Goal: Find specific page/section: Find specific page/section

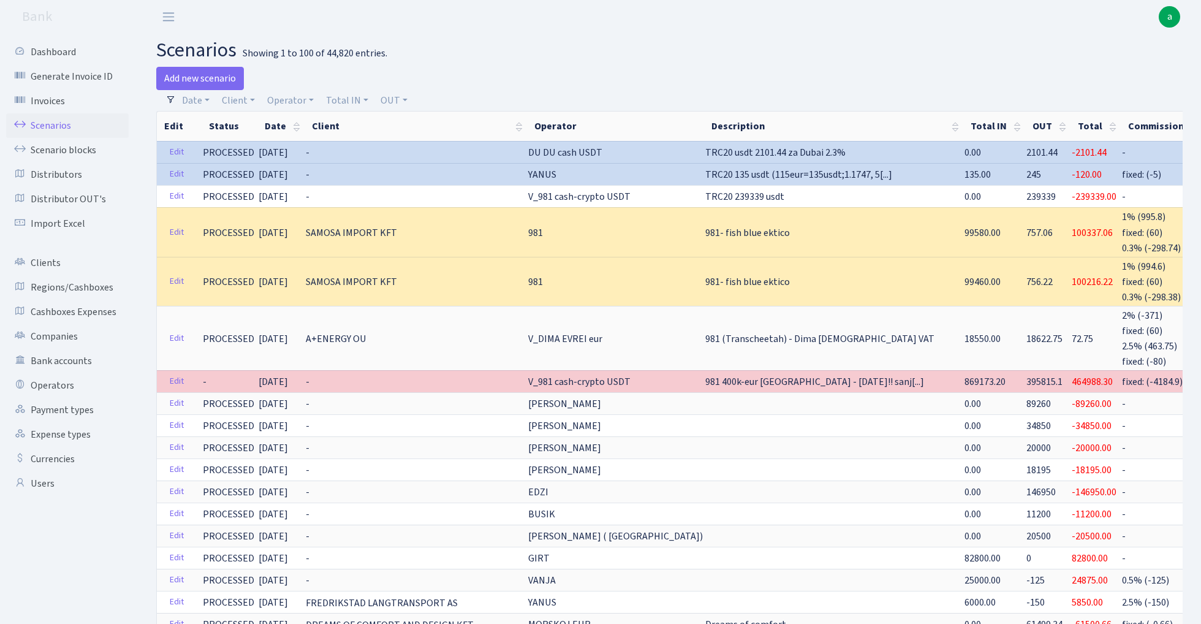
select select "100"
click at [289, 99] on link "Operator" at bounding box center [290, 100] width 56 height 21
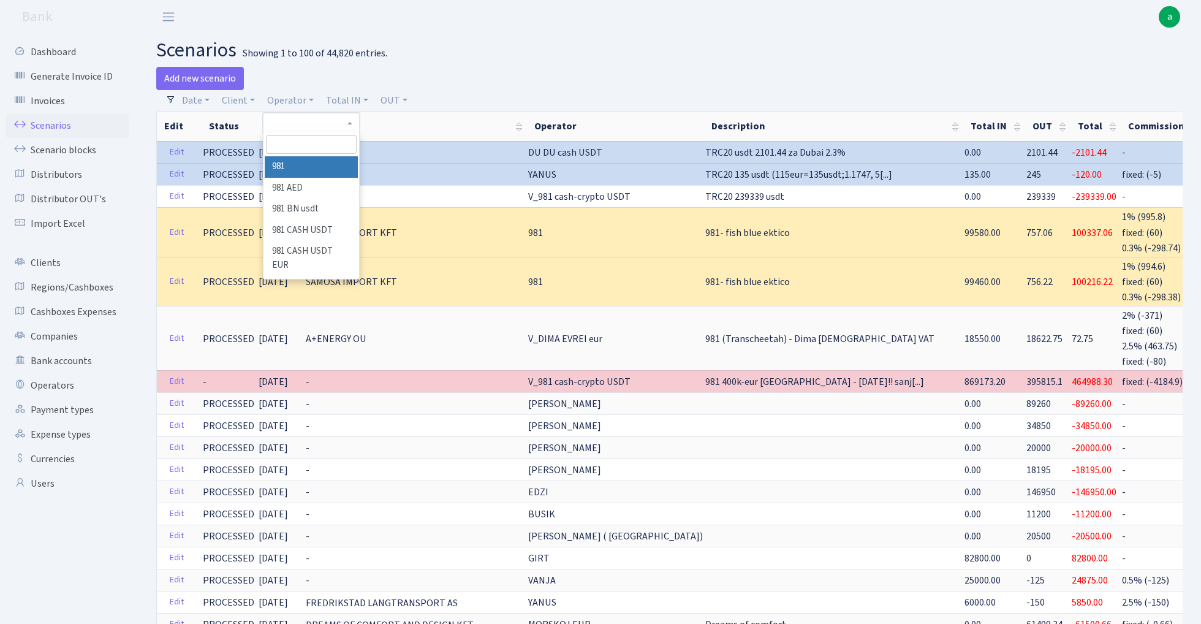
click at [290, 150] on input "search" at bounding box center [311, 144] width 90 height 19
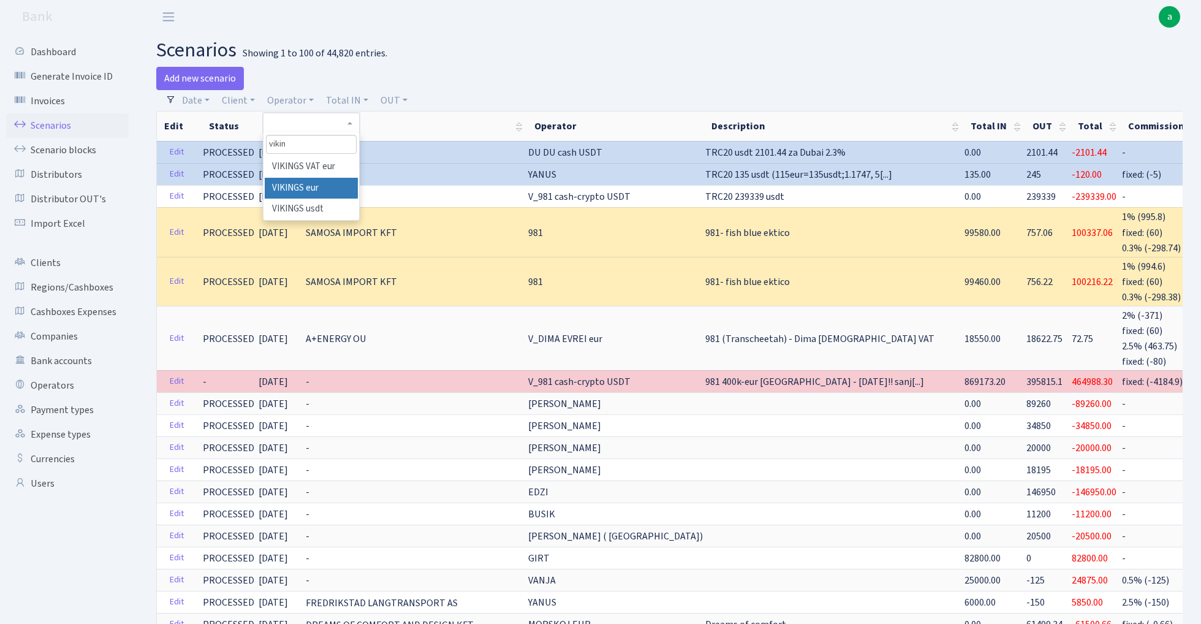
type input "vikin"
click at [319, 185] on li "VIKINGS eur" at bounding box center [311, 188] width 93 height 21
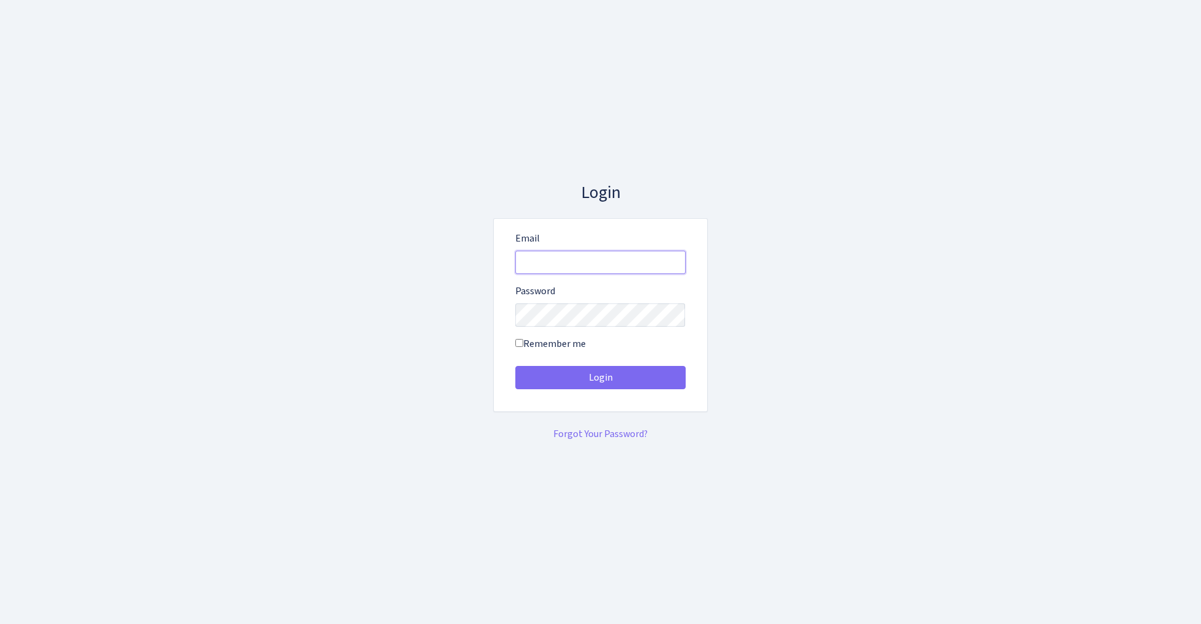
type input "[EMAIL_ADDRESS][DOMAIN_NAME]"
click at [600, 377] on button "Login" at bounding box center [600, 377] width 170 height 23
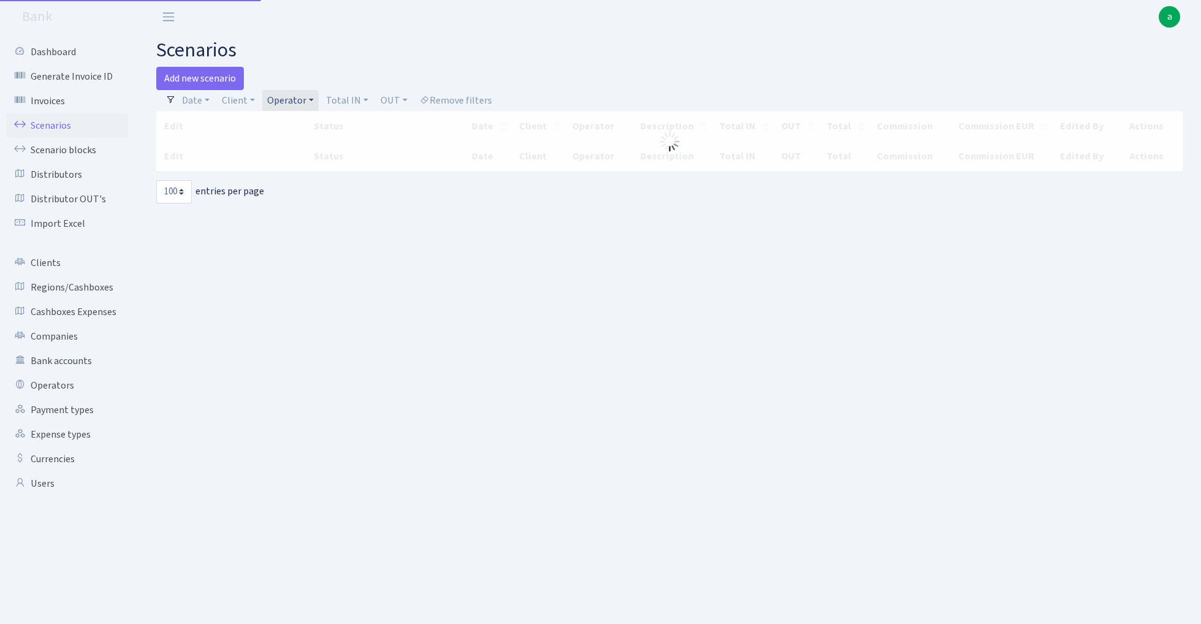
select select "100"
